Goal: Check status: Check status

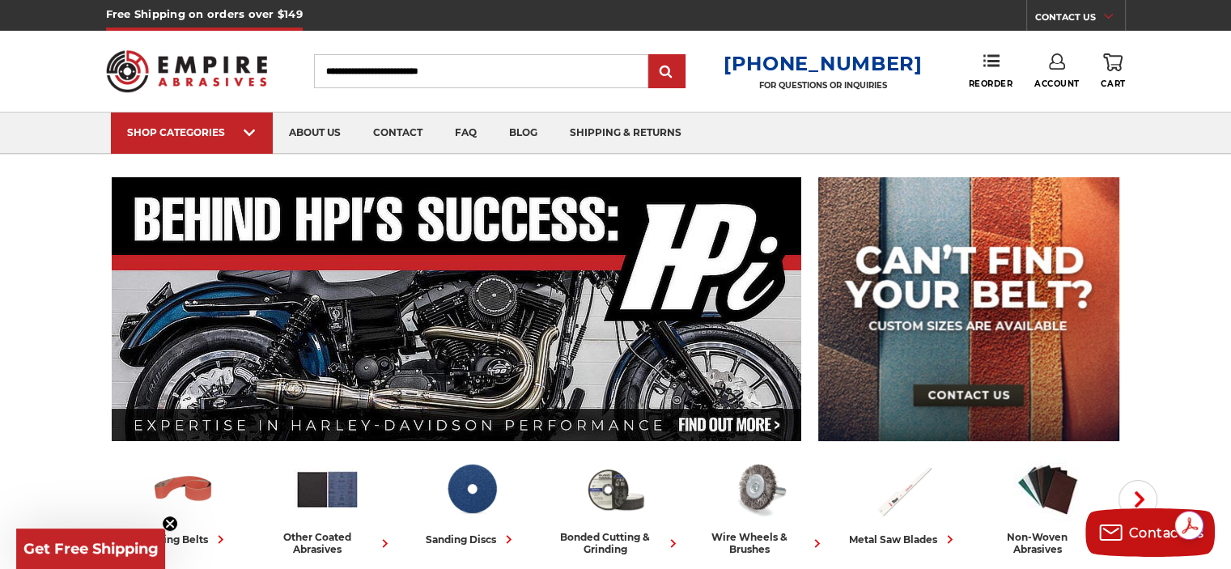
click at [1054, 62] on use at bounding box center [1057, 61] width 16 height 16
click at [1048, 103] on link "Account" at bounding box center [1057, 105] width 116 height 31
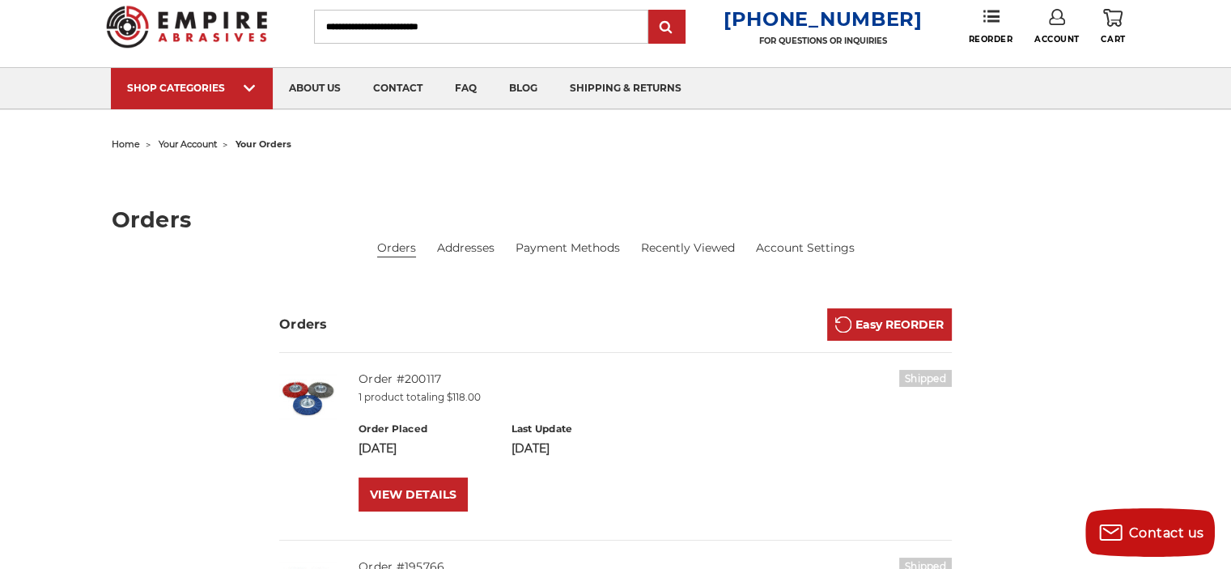
scroll to position [81, 0]
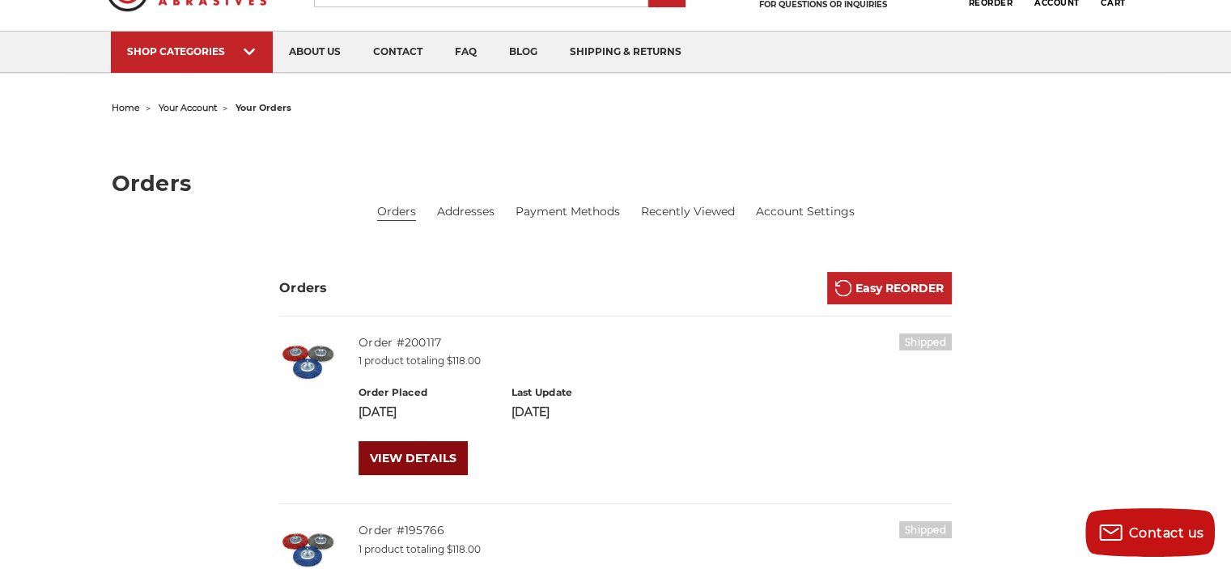
click at [391, 452] on link "VIEW DETAILS" at bounding box center [413, 458] width 109 height 34
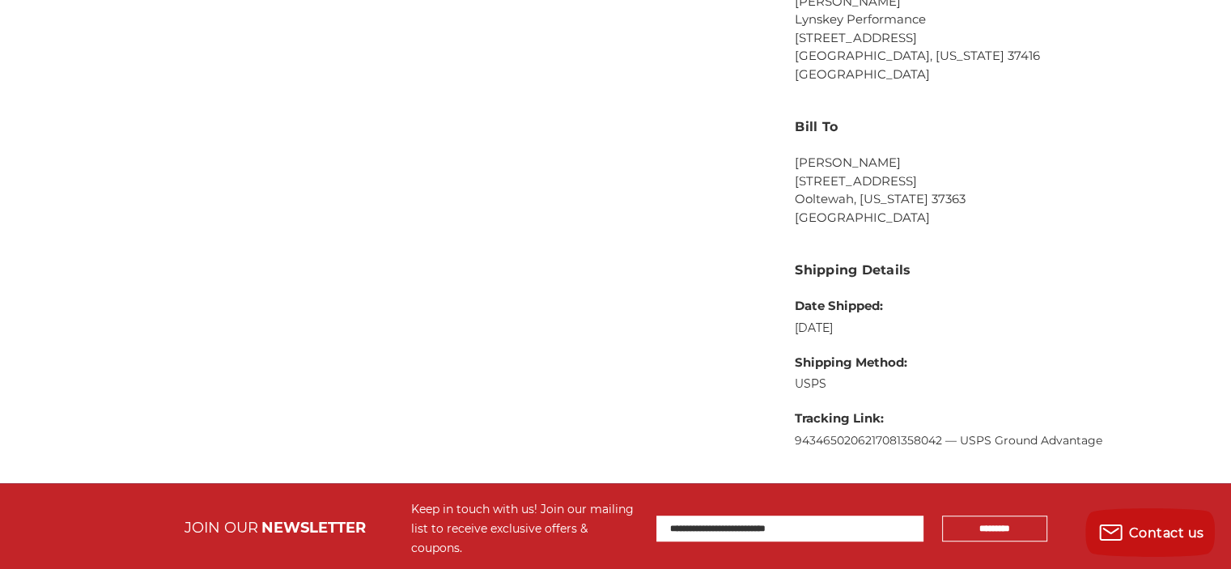
scroll to position [890, 0]
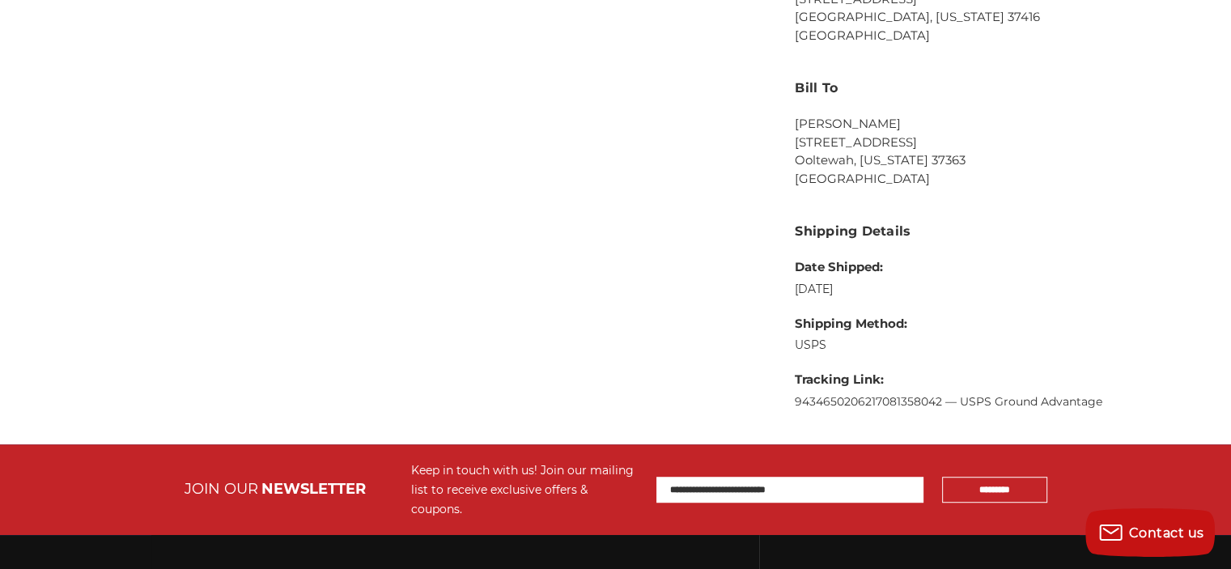
click at [821, 398] on link "9434650206217081358042 — USPS Ground Advantage" at bounding box center [949, 401] width 308 height 15
